Goal: Check status

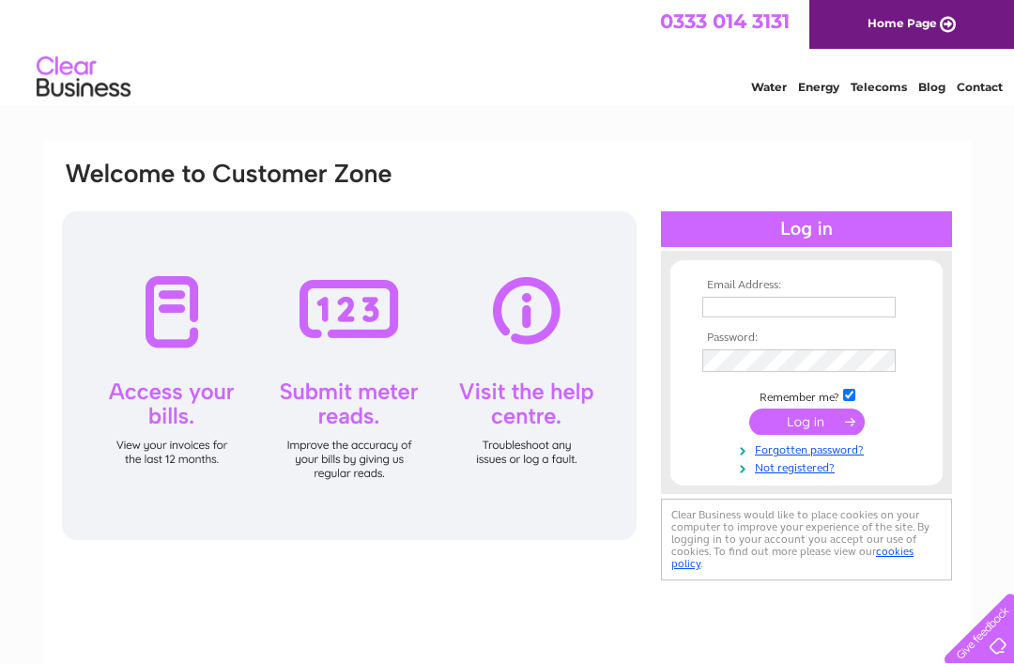
click at [847, 300] on input "text" at bounding box center [798, 307] width 193 height 21
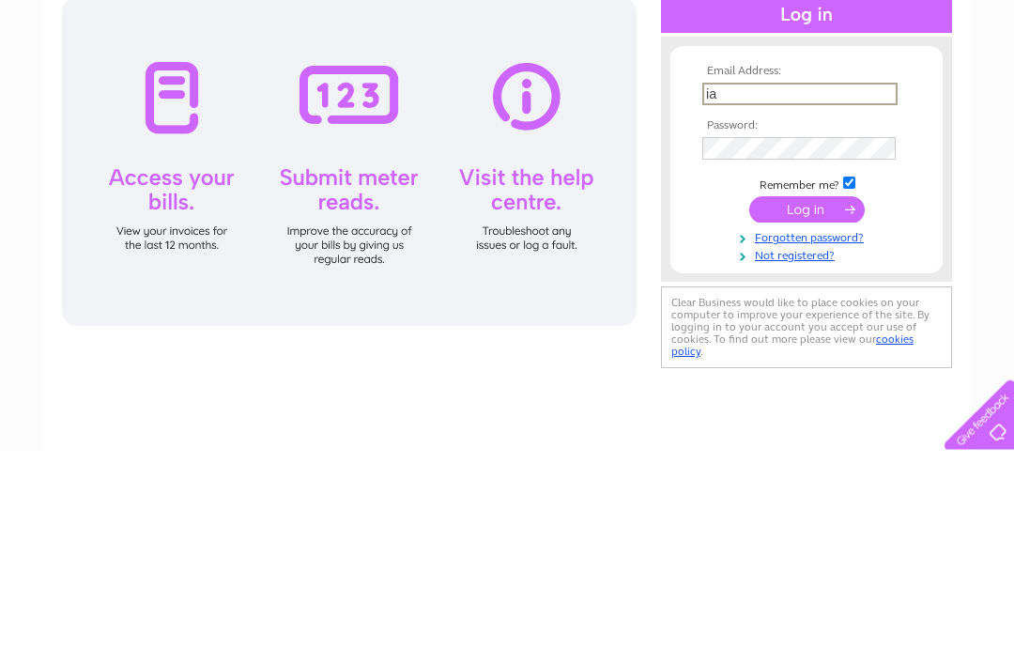
type input "i"
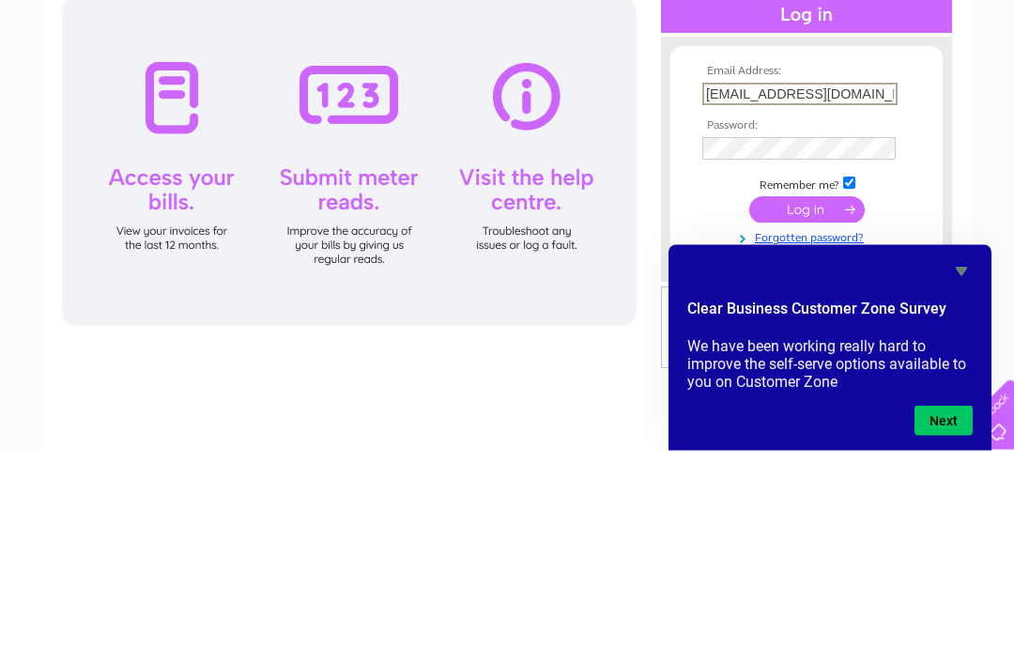
type input "cazzer444@gmail.com"
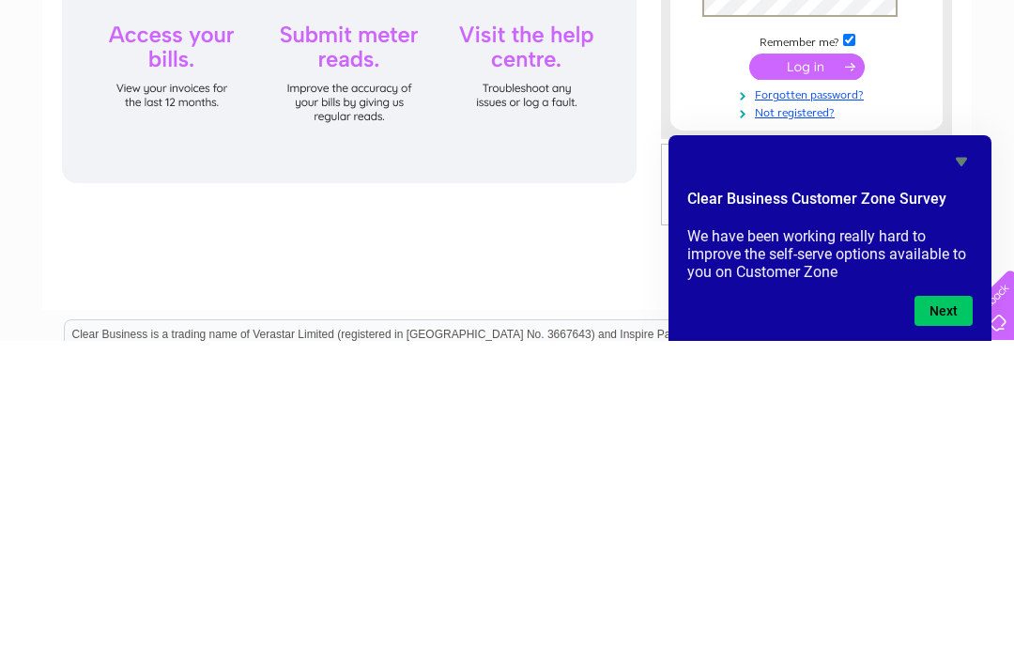
scroll to position [35, 0]
click at [962, 481] on icon "Hide survey" at bounding box center [960, 485] width 11 height 8
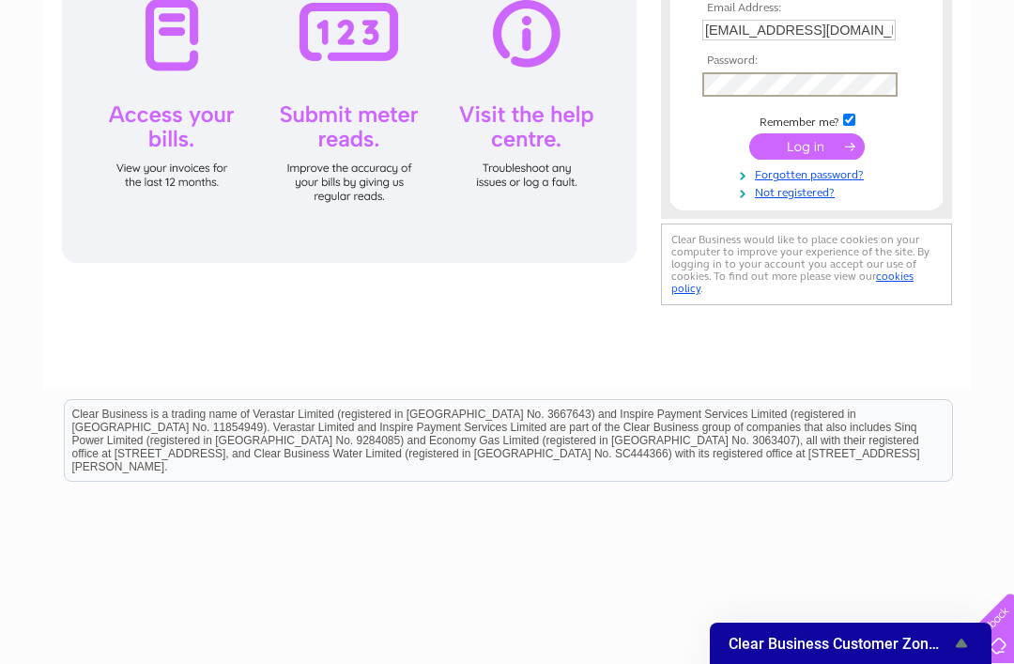
click at [846, 116] on input "checkbox" at bounding box center [849, 120] width 12 height 12
checkbox input "false"
click at [792, 152] on input "submit" at bounding box center [806, 144] width 115 height 26
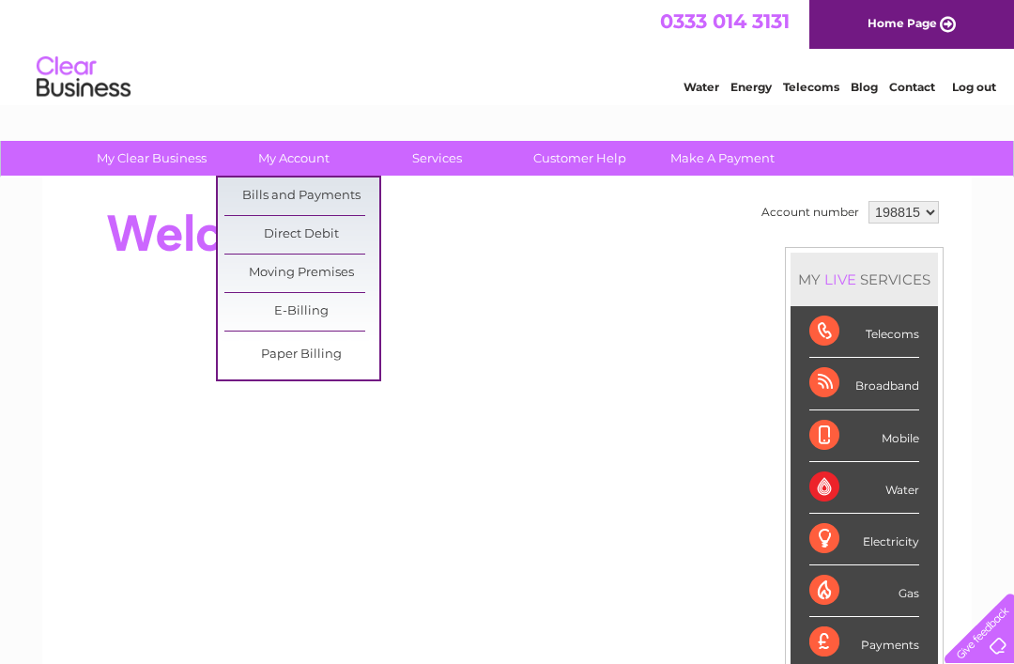
click at [344, 197] on link "Bills and Payments" at bounding box center [301, 196] width 155 height 38
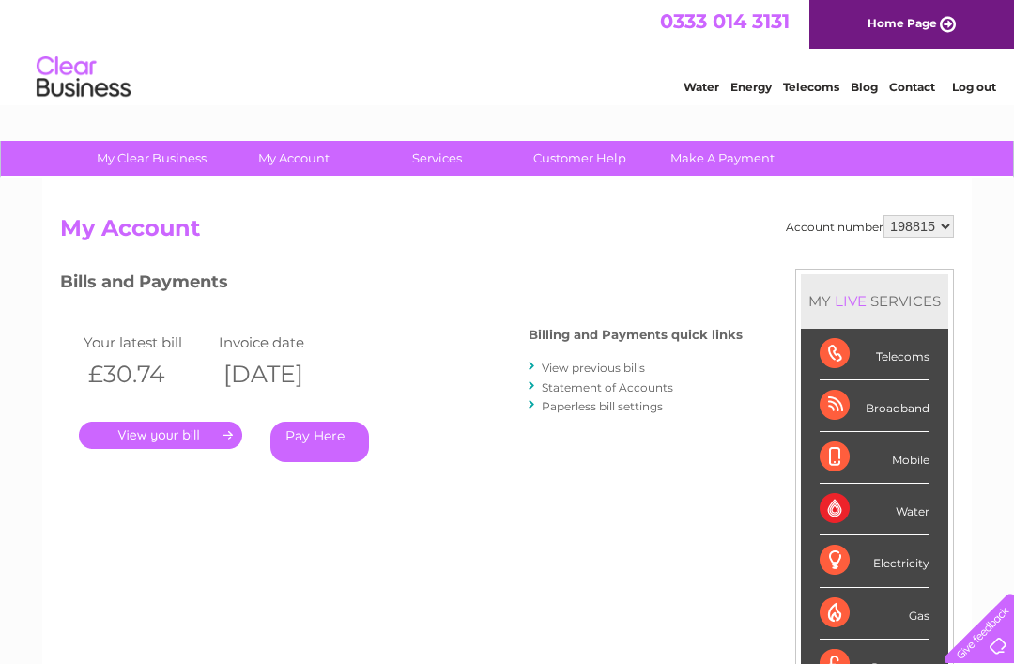
click at [659, 388] on link "Statement of Accounts" at bounding box center [607, 387] width 131 height 14
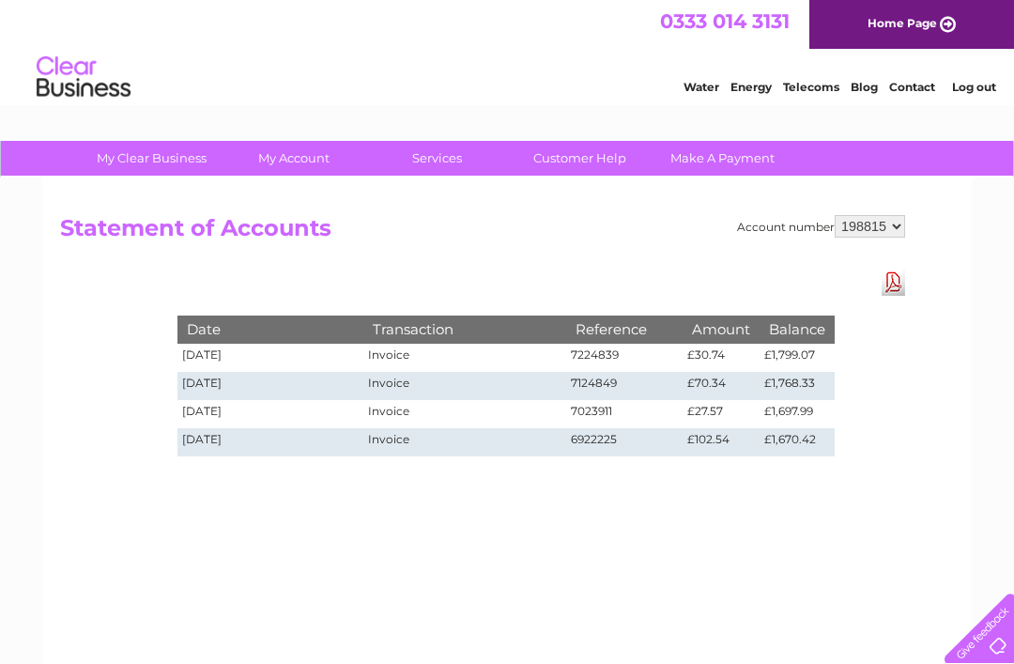
click at [974, 87] on link "Log out" at bounding box center [974, 87] width 44 height 14
